Goal: Transaction & Acquisition: Subscribe to service/newsletter

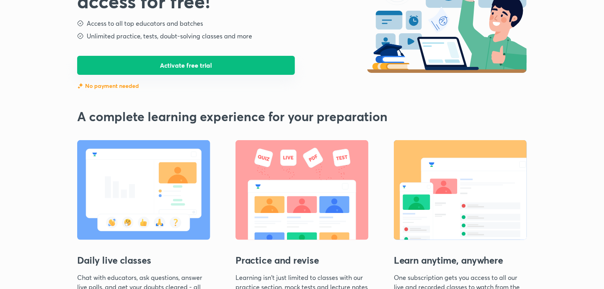
click at [183, 70] on button "Activate free trial" at bounding box center [186, 65] width 218 height 19
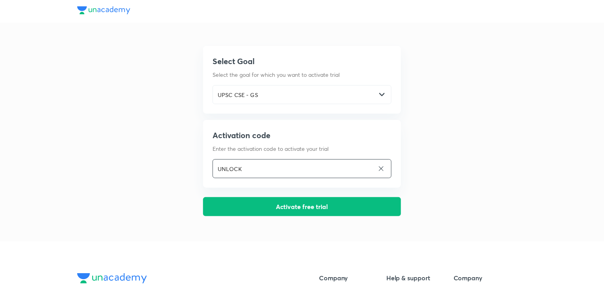
click at [285, 164] on input "UNLOCK" at bounding box center [294, 169] width 162 height 16
click at [285, 161] on input "UNLOCK" at bounding box center [294, 169] width 162 height 16
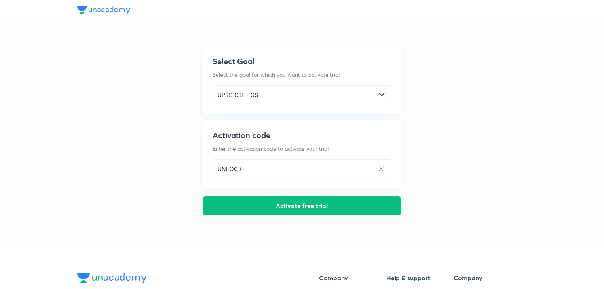
click at [289, 211] on button "Activate free trial" at bounding box center [302, 205] width 198 height 19
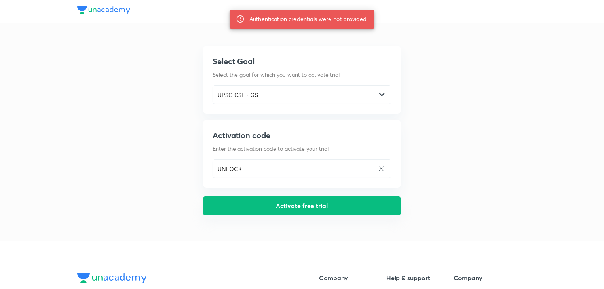
click at [337, 208] on button "Activate free trial" at bounding box center [302, 205] width 198 height 19
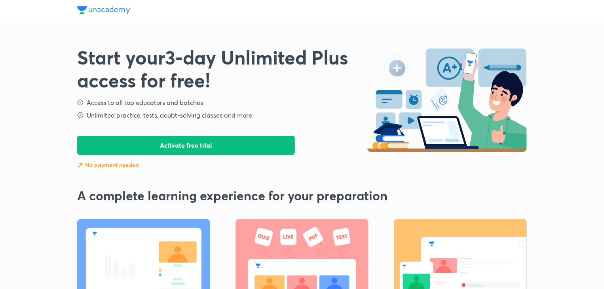
click at [184, 143] on button "Activate free trial" at bounding box center [186, 145] width 218 height 19
